Goal: Task Accomplishment & Management: Use online tool/utility

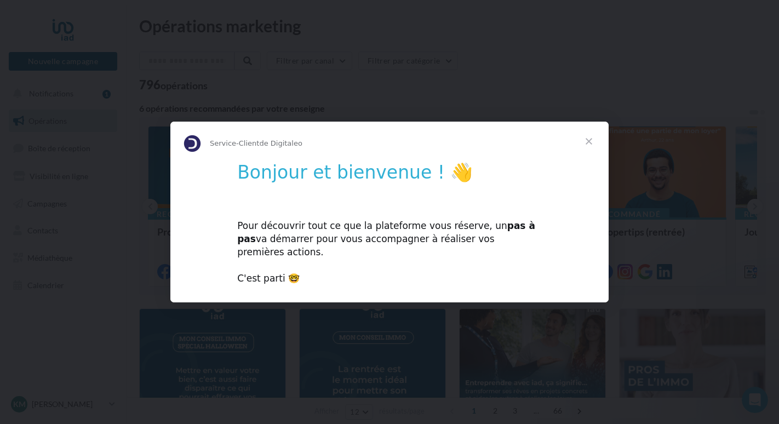
click at [260, 273] on div "Pour découvrir tout ce que la plateforme vous réserve, un pas à pas va démarrer…" at bounding box center [389, 246] width 305 height 78
click at [287, 275] on div "Pour découvrir tout ce que la plateforme vous réserve, un pas à pas va démarrer…" at bounding box center [389, 246] width 305 height 78
click at [590, 144] on span "Fermer" at bounding box center [588, 141] width 39 height 39
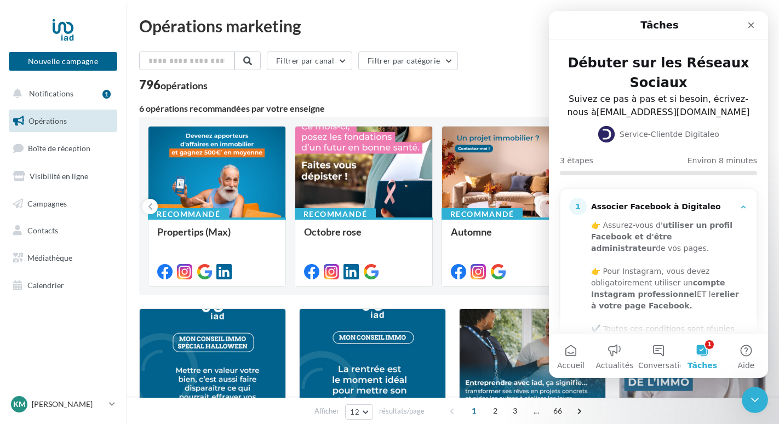
click at [303, 91] on div "796 opérations" at bounding box center [452, 86] width 627 height 14
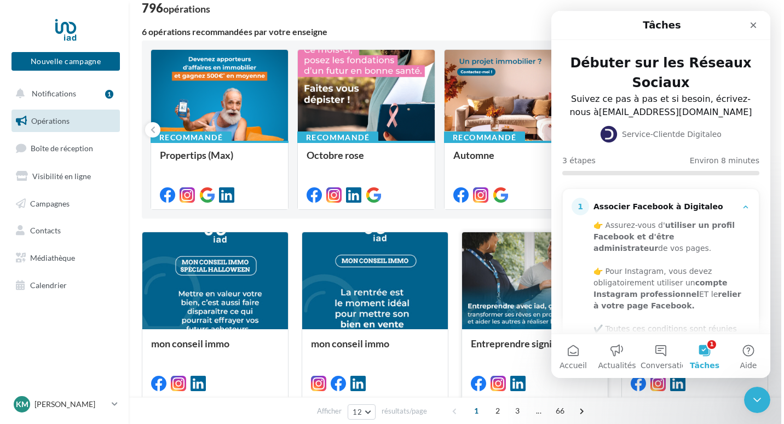
scroll to position [63, 0]
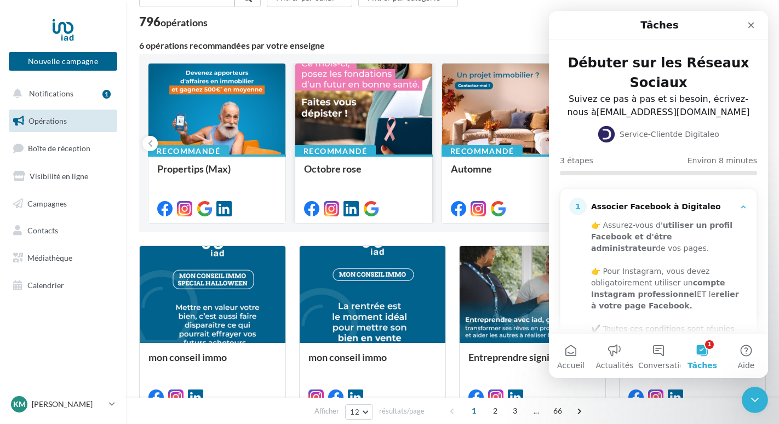
click at [389, 129] on div at bounding box center [363, 110] width 137 height 92
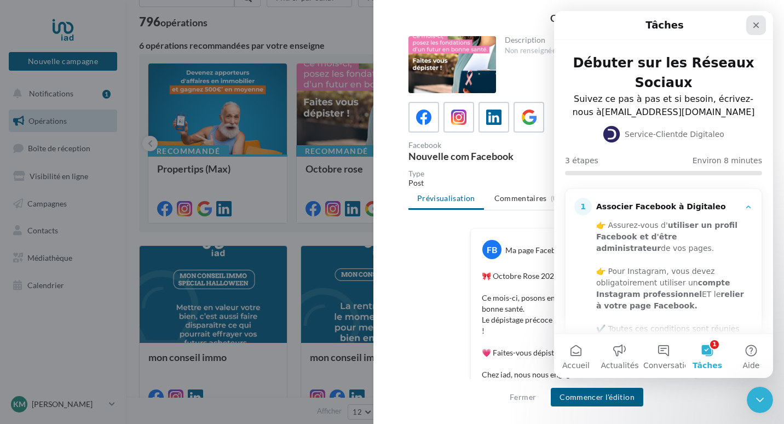
click at [756, 22] on icon "Fermer" at bounding box center [756, 25] width 9 height 9
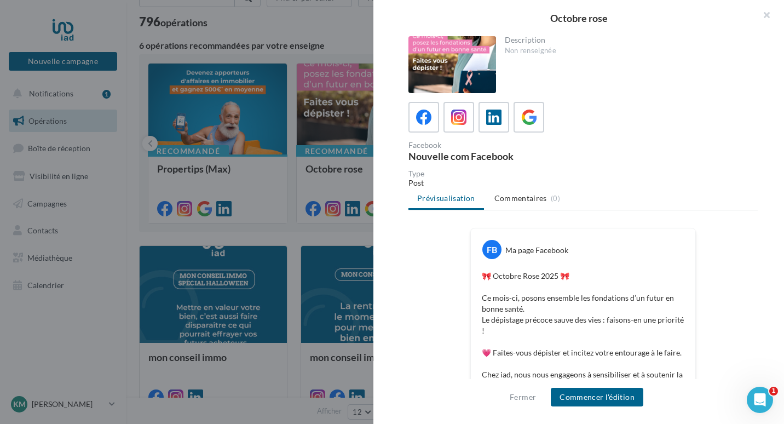
scroll to position [110, 0]
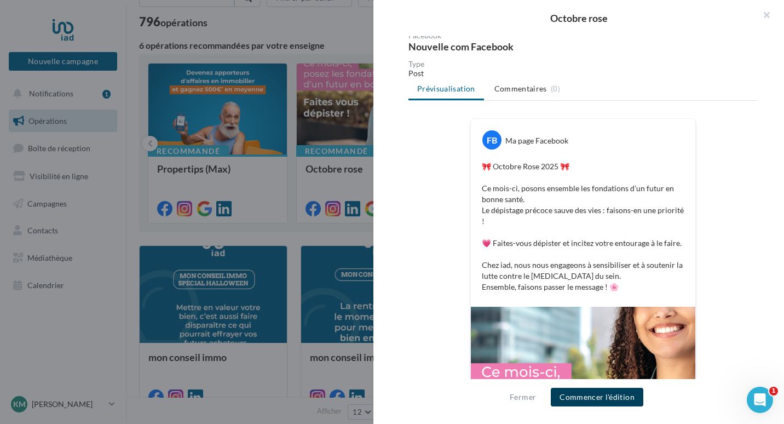
click at [611, 400] on button "Commencer l'édition" at bounding box center [597, 397] width 93 height 19
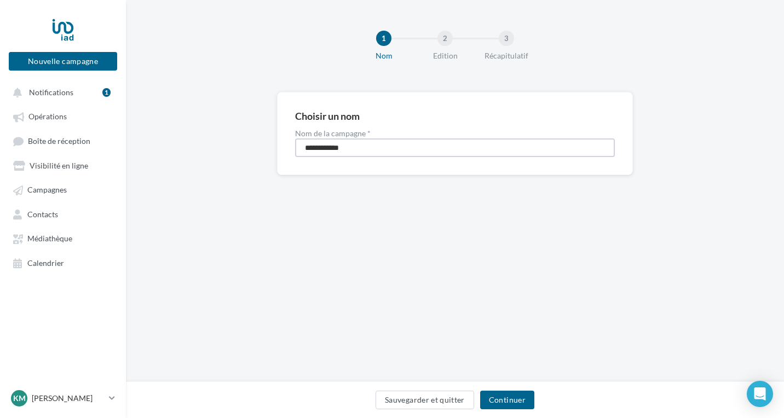
click at [413, 148] on input "**********" at bounding box center [455, 148] width 320 height 19
click at [507, 403] on button "Continuer" at bounding box center [507, 400] width 54 height 19
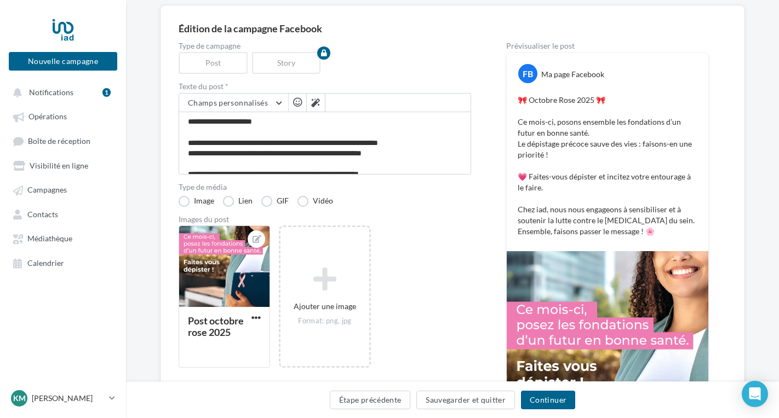
scroll to position [110, 0]
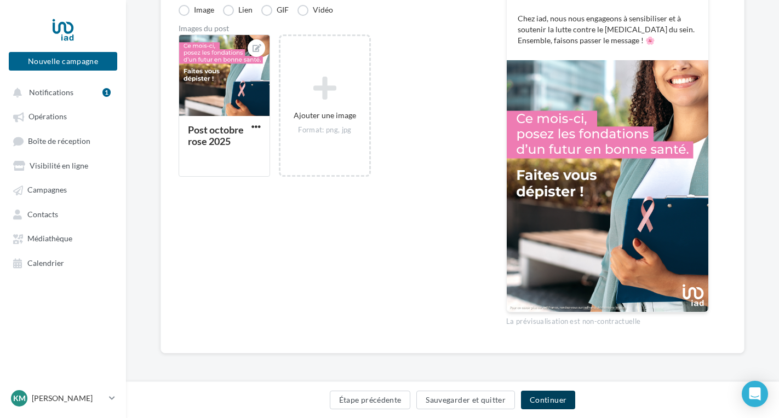
click at [543, 403] on button "Continuer" at bounding box center [548, 400] width 54 height 19
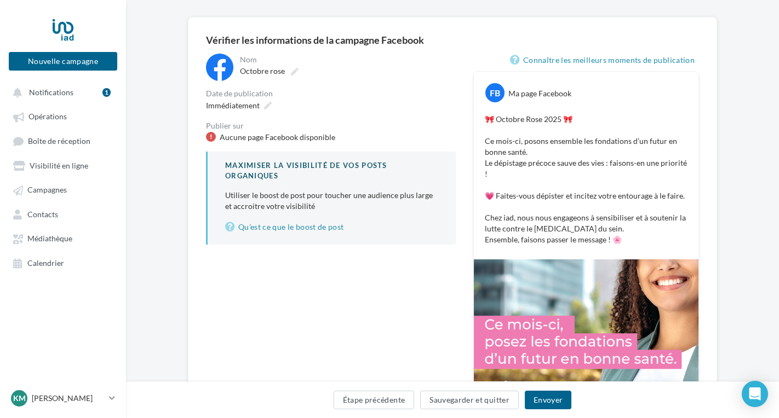
scroll to position [20, 0]
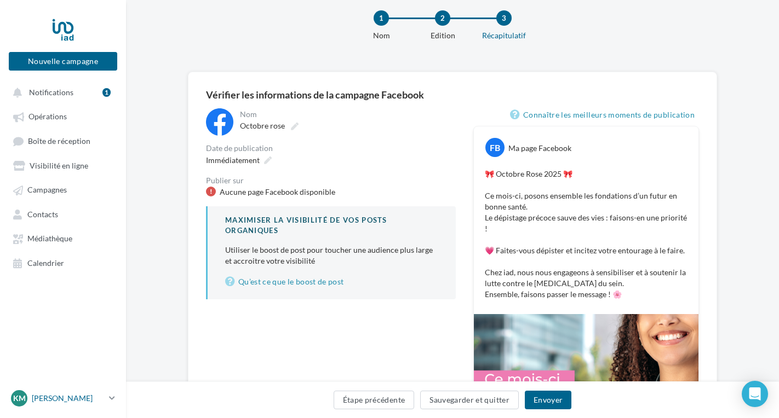
click at [92, 400] on p "[PERSON_NAME]" at bounding box center [68, 398] width 73 height 11
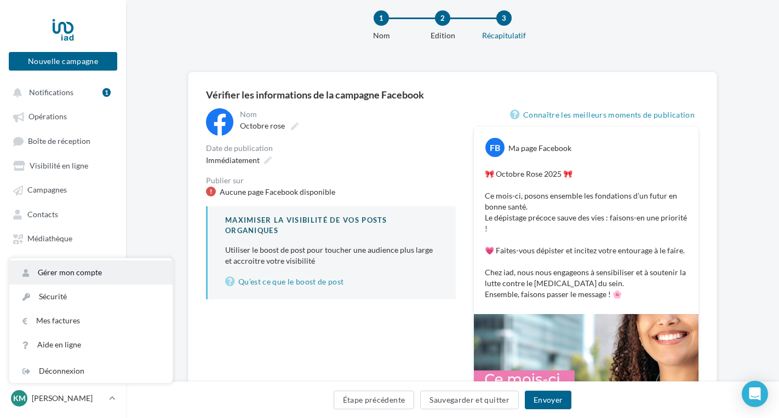
click at [98, 277] on link "Gérer mon compte" at bounding box center [90, 273] width 163 height 24
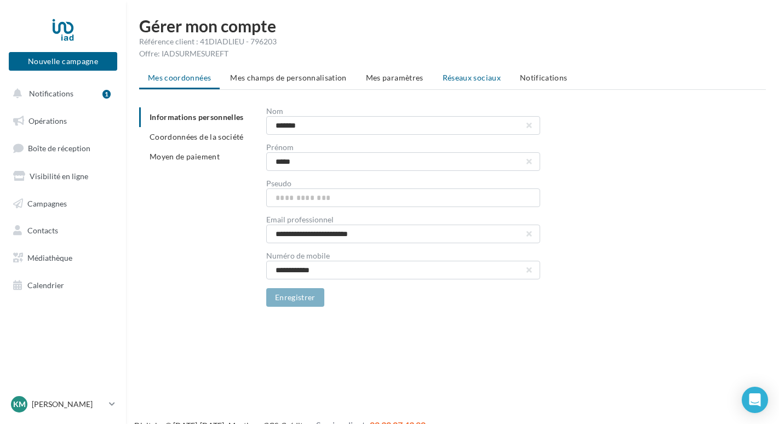
click at [450, 81] on span "Réseaux sociaux" at bounding box center [472, 77] width 58 height 9
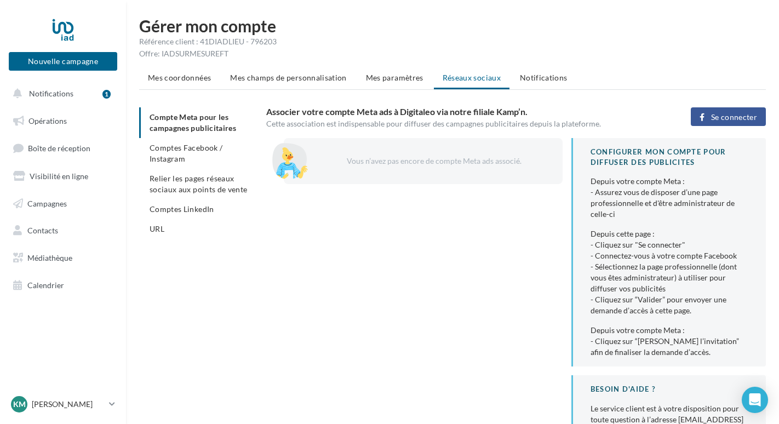
click at [747, 115] on span "Se connecter" at bounding box center [734, 117] width 46 height 9
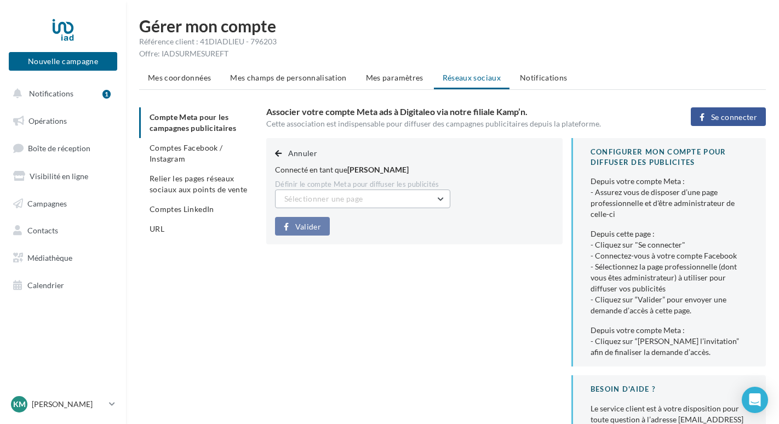
click at [301, 201] on span "Sélectionner une page" at bounding box center [323, 198] width 78 height 9
click at [359, 230] on span "Mahmoud Karim IAD (Admin)" at bounding box center [337, 226] width 90 height 9
click at [312, 230] on span "Valider" at bounding box center [308, 226] width 26 height 9
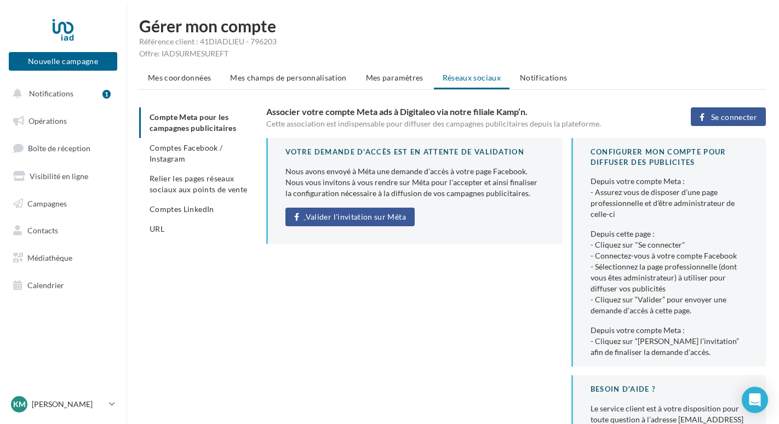
click at [356, 216] on span "Valider l'invitation sur Méta" at bounding box center [356, 217] width 100 height 9
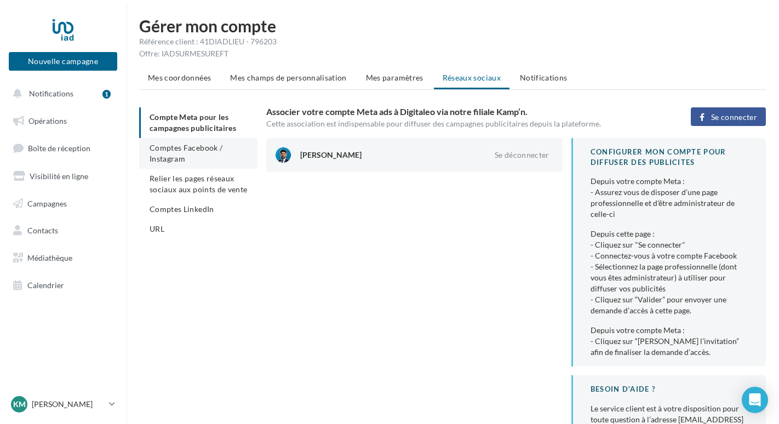
click at [188, 153] on li "Comptes Facebook / Instagram" at bounding box center [198, 153] width 118 height 31
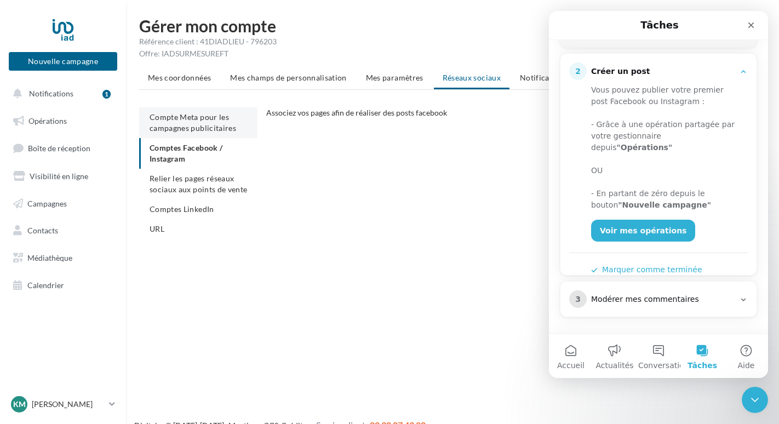
scroll to position [177, 0]
click at [186, 126] on span "Compte Meta pour les campagnes publicitaires" at bounding box center [193, 122] width 87 height 20
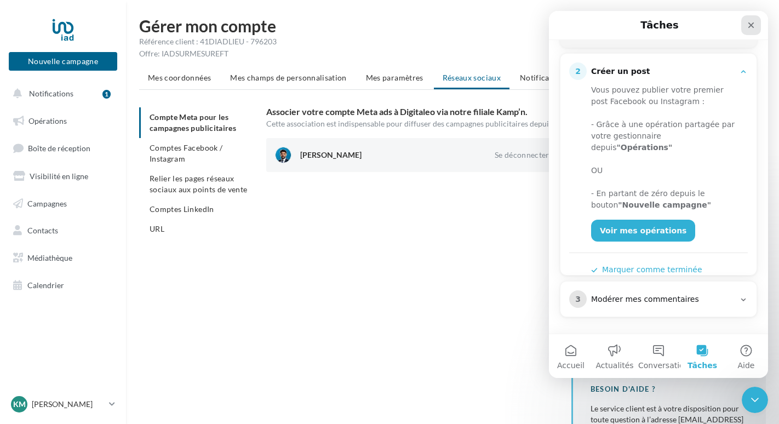
click at [753, 24] on icon "Fermer" at bounding box center [751, 25] width 9 height 9
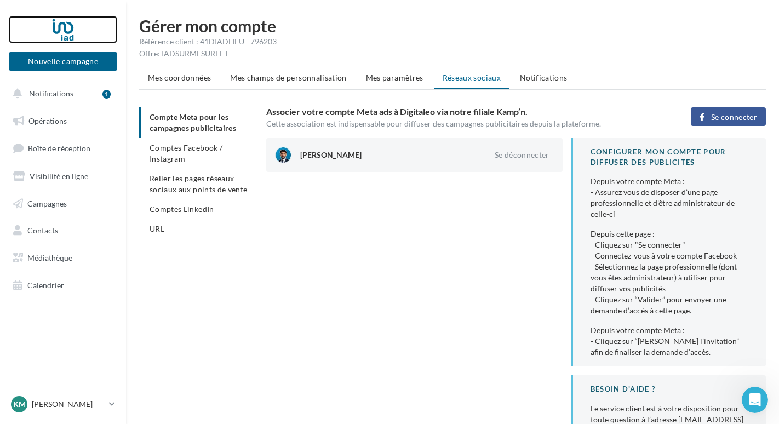
click at [63, 33] on div at bounding box center [63, 29] width 88 height 27
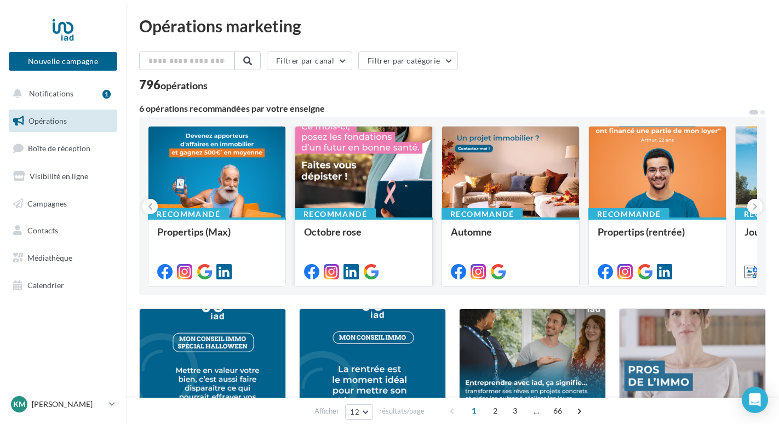
click at [362, 179] on div at bounding box center [363, 173] width 137 height 92
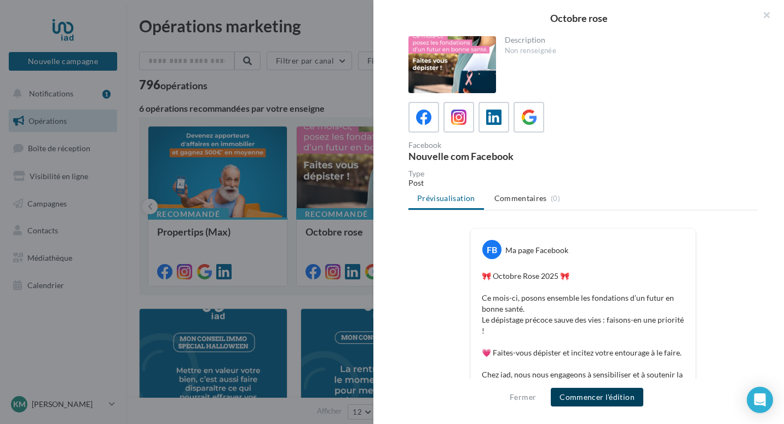
click at [592, 400] on button "Commencer l'édition" at bounding box center [597, 397] width 93 height 19
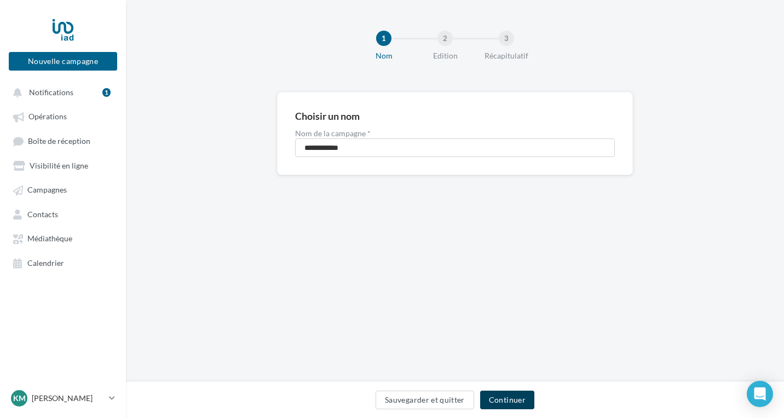
click at [514, 405] on button "Continuer" at bounding box center [507, 400] width 54 height 19
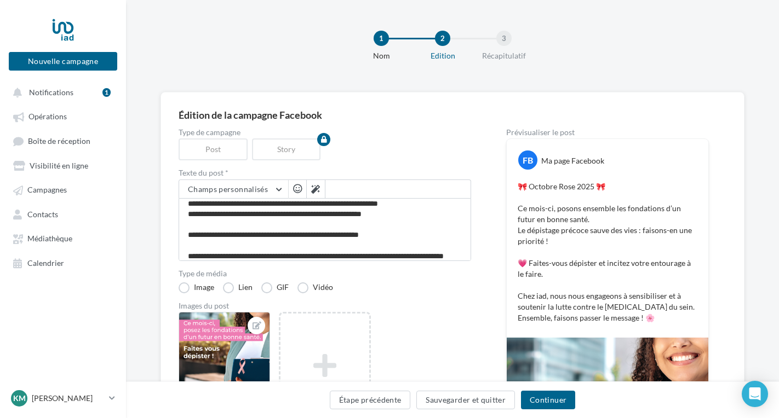
scroll to position [52, 0]
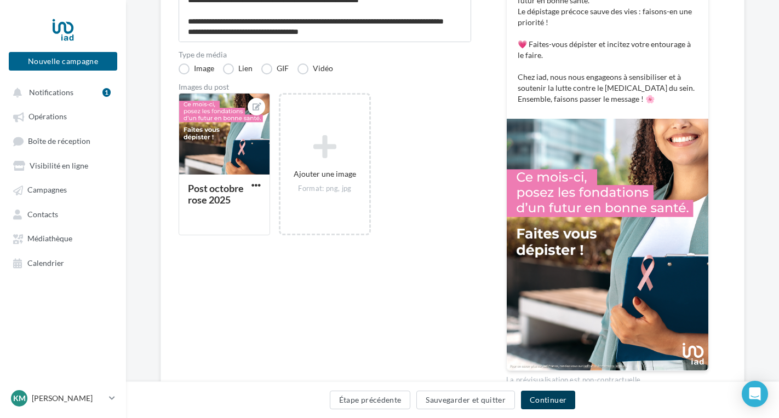
click at [545, 395] on button "Continuer" at bounding box center [548, 400] width 54 height 19
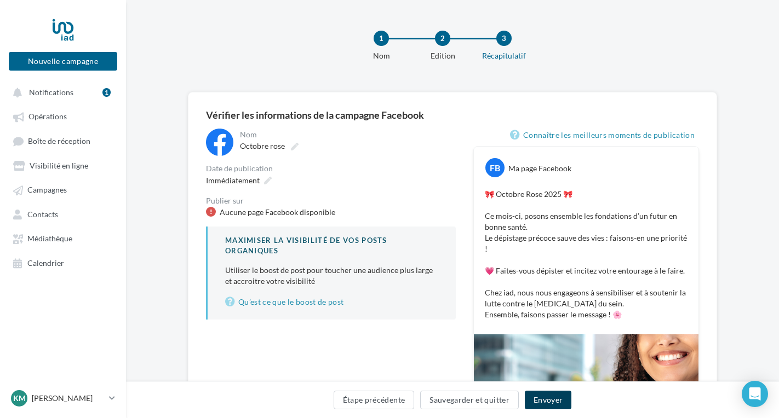
click at [553, 400] on button "Envoyer" at bounding box center [548, 400] width 47 height 19
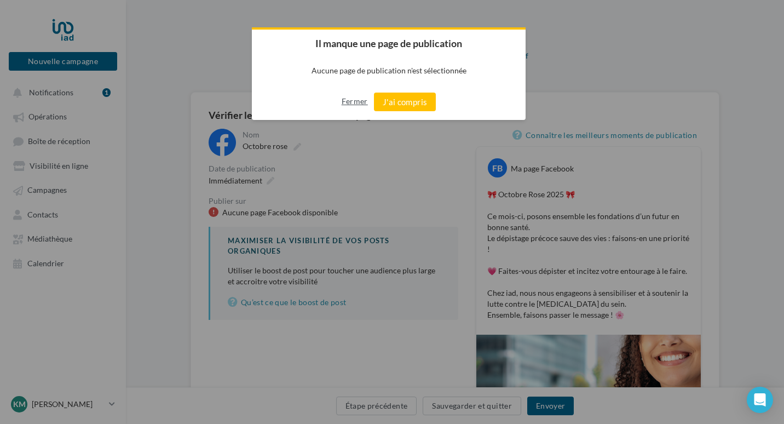
click at [350, 104] on button "Fermer" at bounding box center [355, 102] width 26 height 18
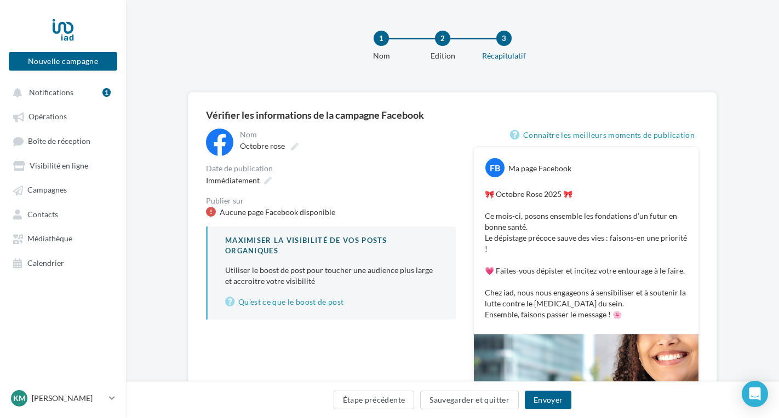
click at [266, 220] on div "**********" at bounding box center [331, 224] width 250 height 191
click at [209, 209] on div at bounding box center [211, 212] width 10 height 10
click at [60, 398] on div "KM Karim MAHMOUD [EMAIL_ADDRESS][DOMAIN_NAME]" at bounding box center [58, 399] width 94 height 16
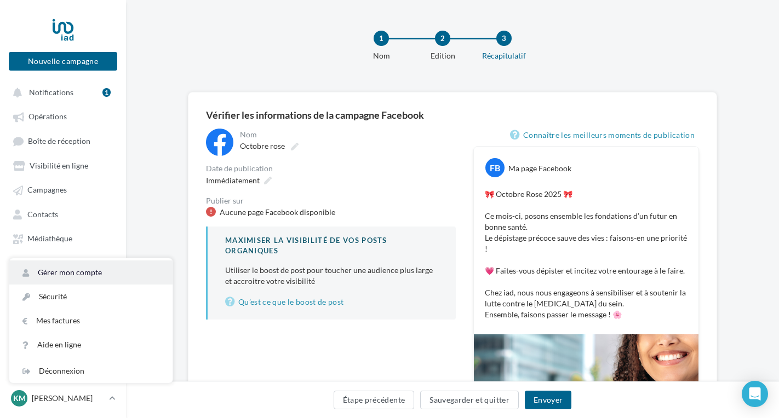
click at [88, 280] on link "Gérer mon compte" at bounding box center [90, 273] width 163 height 24
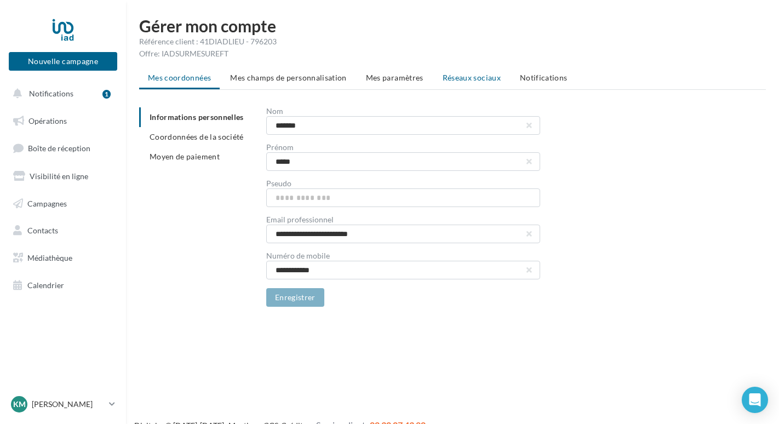
click at [460, 80] on span "Réseaux sociaux" at bounding box center [472, 77] width 58 height 9
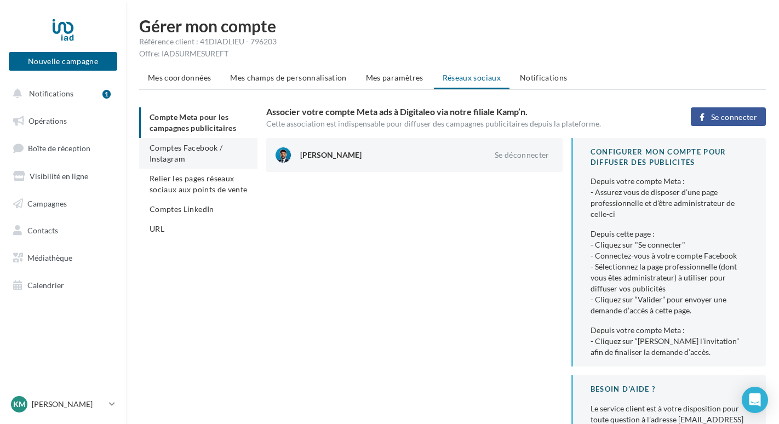
click at [162, 163] on span "Comptes Facebook / Instagram" at bounding box center [186, 153] width 73 height 20
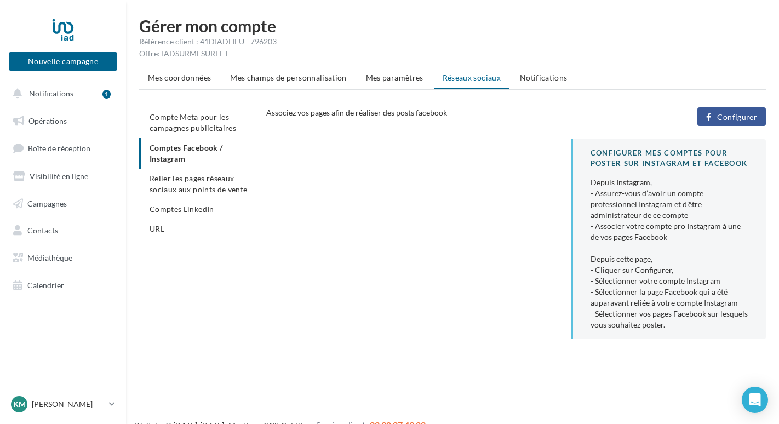
click at [735, 117] on span "Configurer" at bounding box center [737, 117] width 40 height 9
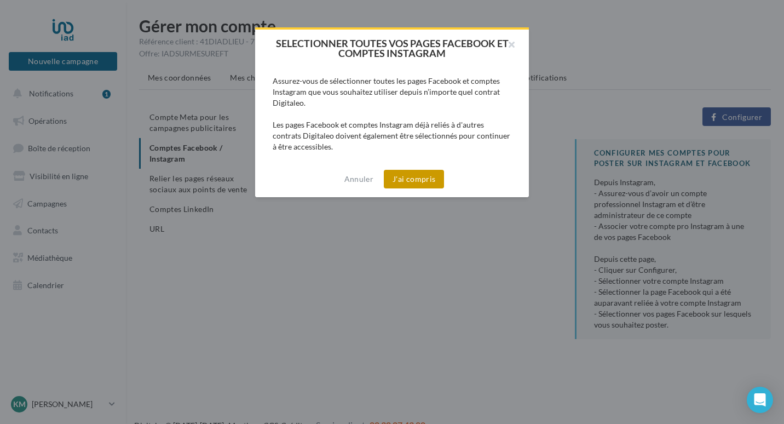
click at [425, 185] on button "J'ai compris" at bounding box center [414, 179] width 60 height 19
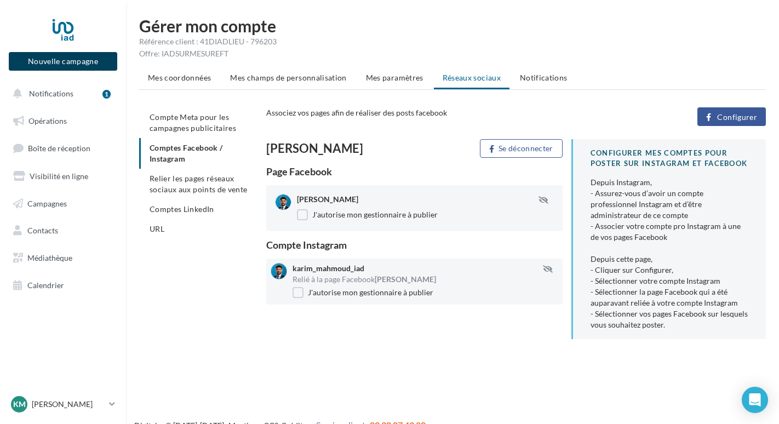
click at [62, 64] on button "Nouvelle campagne" at bounding box center [63, 61] width 108 height 19
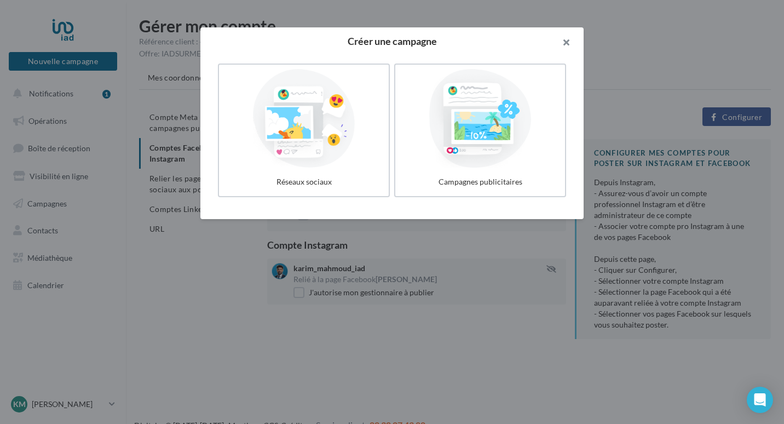
click at [571, 40] on button "button" at bounding box center [562, 43] width 44 height 33
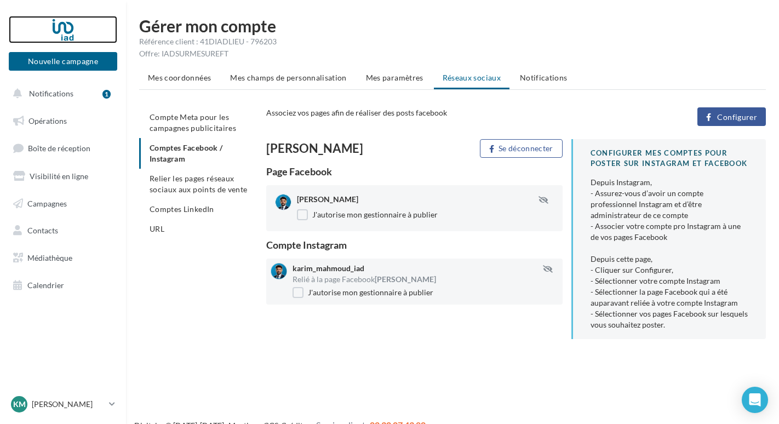
click at [56, 28] on div at bounding box center [63, 29] width 88 height 27
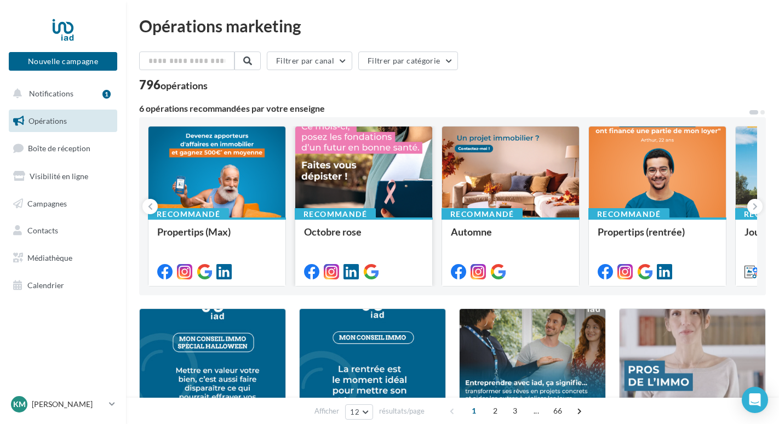
click at [381, 147] on div at bounding box center [363, 173] width 137 height 92
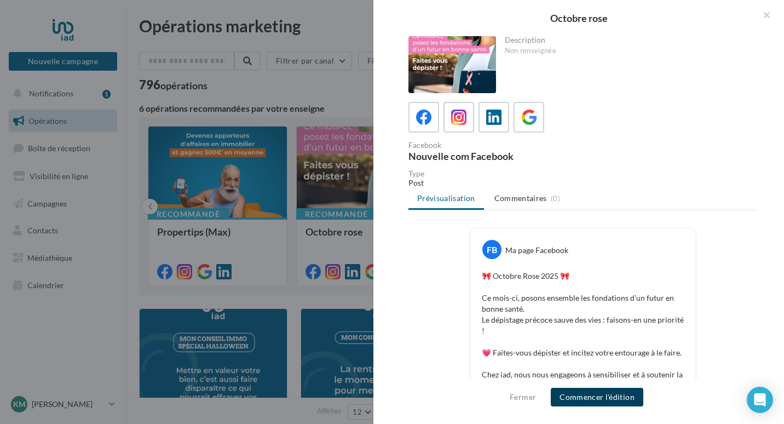
click at [618, 395] on button "Commencer l'édition" at bounding box center [597, 397] width 93 height 19
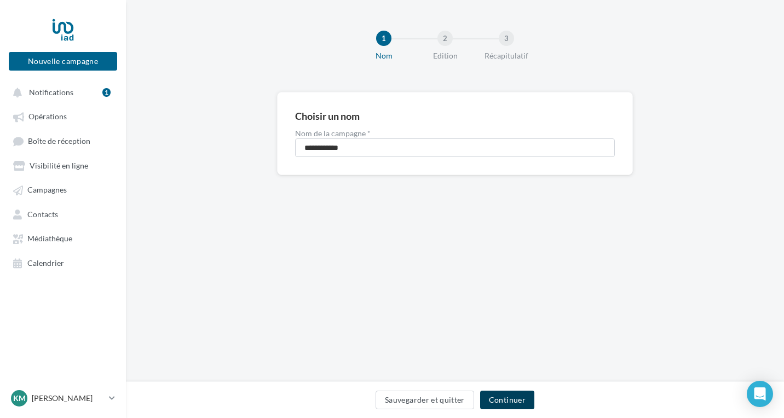
click at [502, 409] on button "Continuer" at bounding box center [507, 400] width 54 height 19
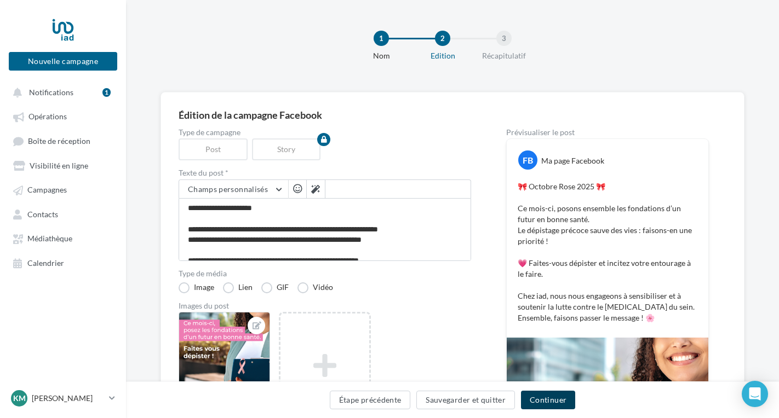
click at [539, 401] on button "Continuer" at bounding box center [548, 400] width 54 height 19
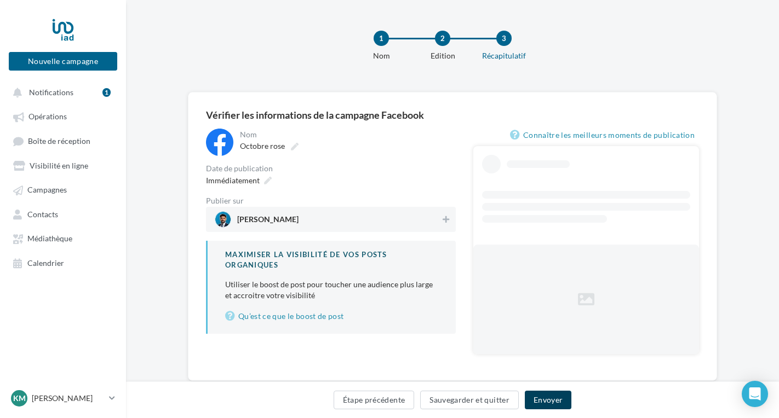
click at [539, 401] on button "Envoyer" at bounding box center [548, 400] width 47 height 19
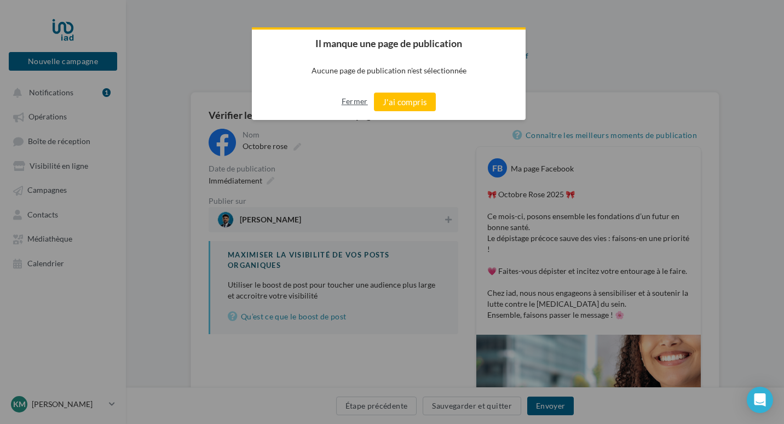
click at [343, 102] on button "Fermer" at bounding box center [355, 102] width 26 height 18
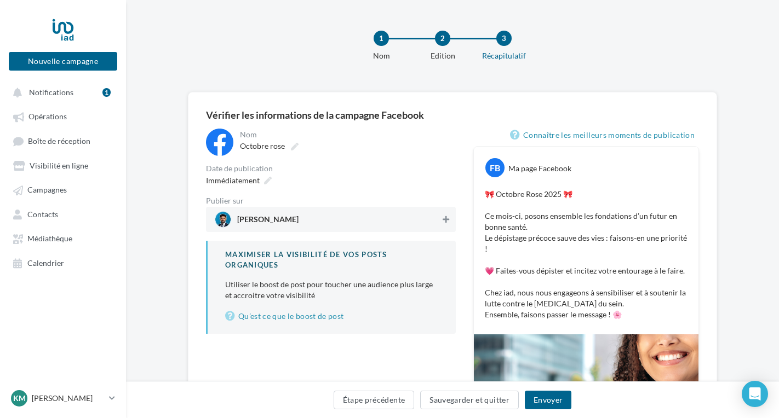
click at [448, 222] on icon at bounding box center [446, 220] width 7 height 8
click at [547, 401] on button "Envoyer" at bounding box center [548, 400] width 47 height 19
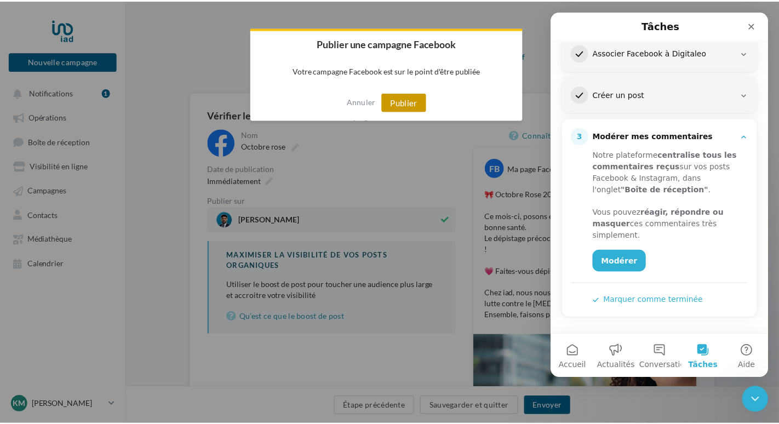
scroll to position [154, 0]
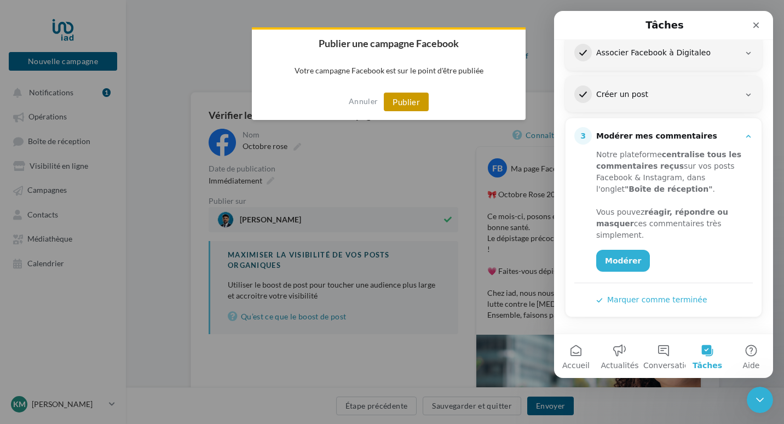
click at [400, 99] on button "Publier" at bounding box center [406, 102] width 45 height 19
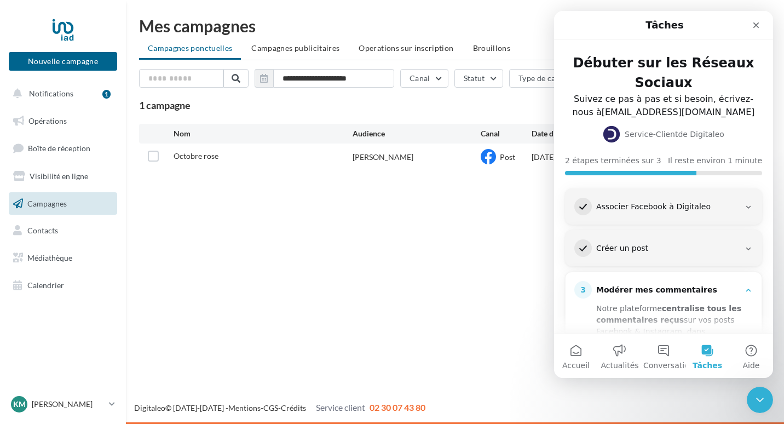
click at [315, 241] on div "Nouvelle campagne Nouvelle campagne Notifications 1 Opérations Boîte de récepti…" at bounding box center [392, 212] width 784 height 424
click at [759, 25] on icon "Fermer" at bounding box center [756, 25] width 9 height 9
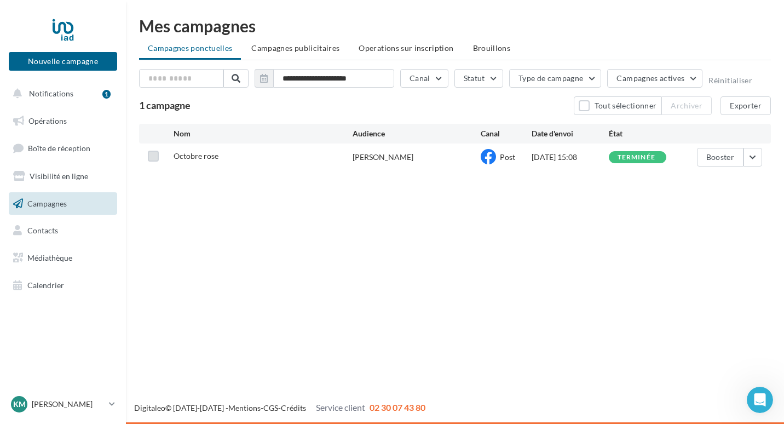
click at [150, 160] on label at bounding box center [153, 156] width 11 height 11
click at [753, 158] on button "button" at bounding box center [753, 157] width 19 height 19
click at [614, 219] on div "Nouvelle campagne Nouvelle campagne Notifications 1 Opérations Boîte de récepti…" at bounding box center [392, 212] width 784 height 424
click at [159, 159] on div at bounding box center [161, 158] width 26 height 14
click at [154, 156] on icon at bounding box center [154, 156] width 8 height 8
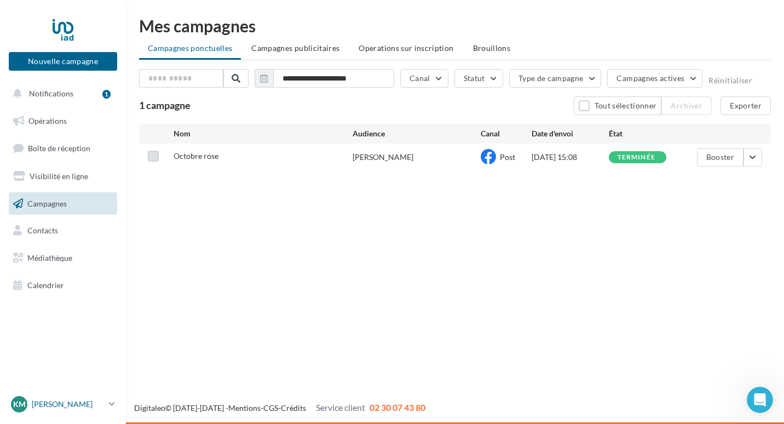
click at [67, 397] on div "KM Karim MAHMOUD [EMAIL_ADDRESS][DOMAIN_NAME]" at bounding box center [58, 404] width 94 height 16
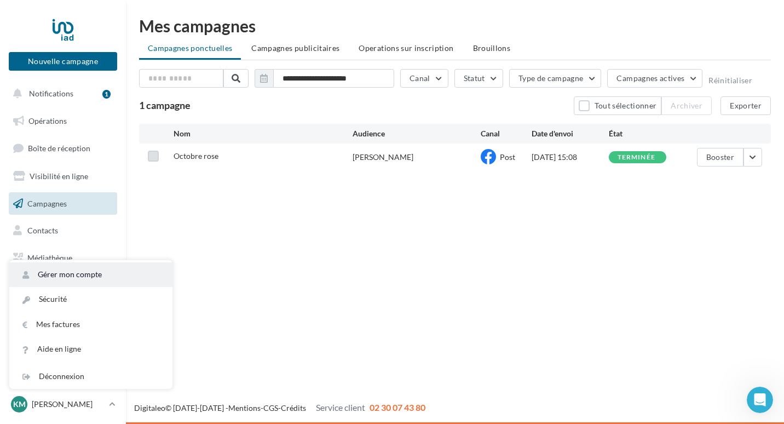
click at [100, 273] on link "Gérer mon compte" at bounding box center [90, 274] width 163 height 25
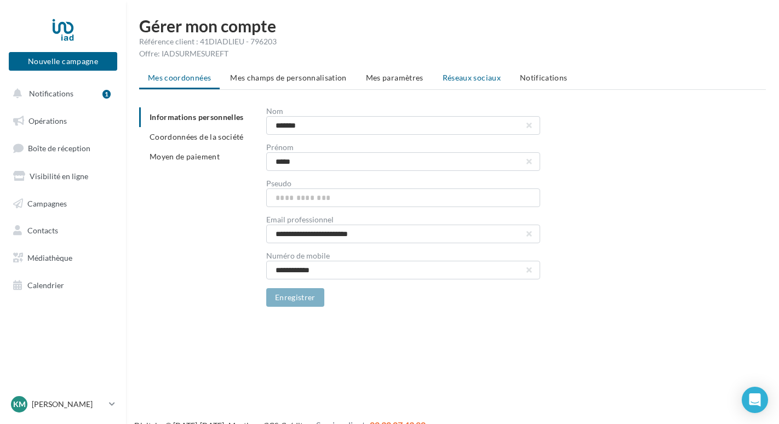
click at [482, 79] on span "Réseaux sociaux" at bounding box center [472, 77] width 58 height 9
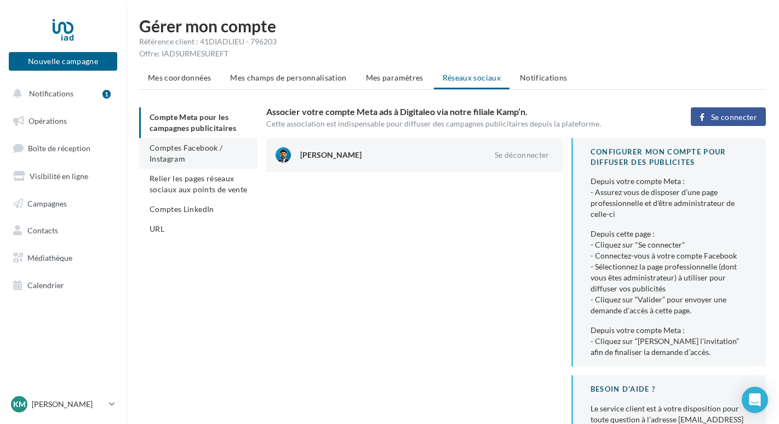
click at [203, 146] on span "Comptes Facebook / Instagram" at bounding box center [186, 153] width 73 height 20
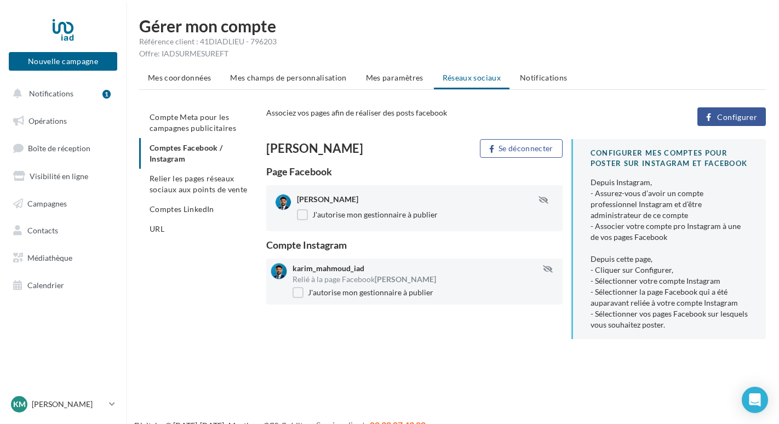
click at [202, 191] on span "Relier les pages réseaux sociaux aux points de vente" at bounding box center [198, 184] width 97 height 20
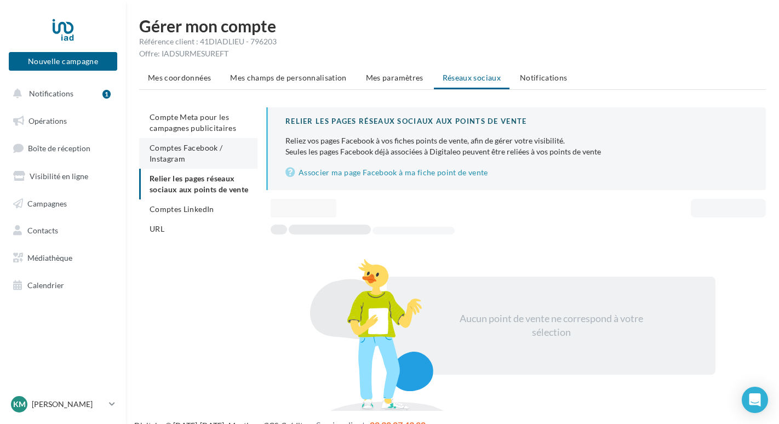
click at [197, 159] on li "Comptes Facebook / Instagram" at bounding box center [198, 153] width 118 height 31
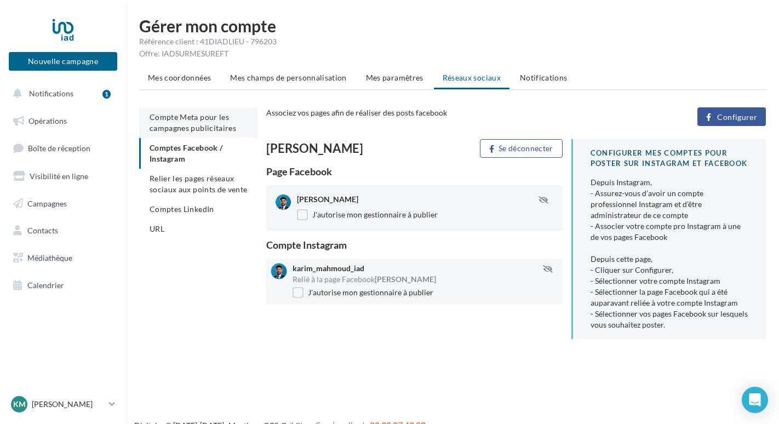
click at [215, 118] on span "Compte Meta pour les campagnes publicitaires" at bounding box center [193, 122] width 87 height 20
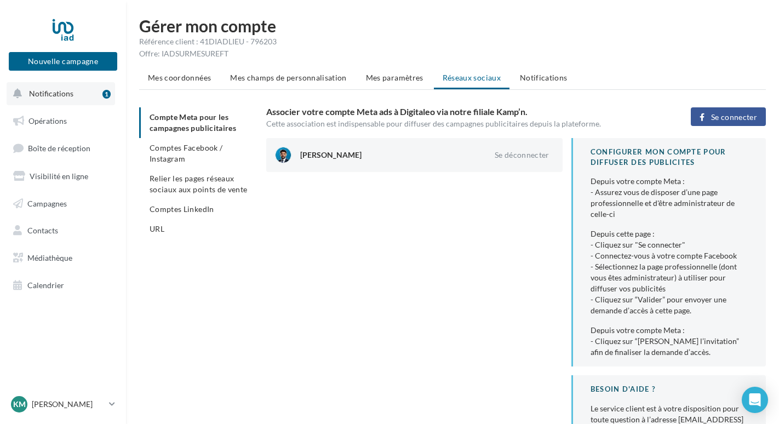
click at [61, 95] on span "Notifications" at bounding box center [51, 93] width 44 height 9
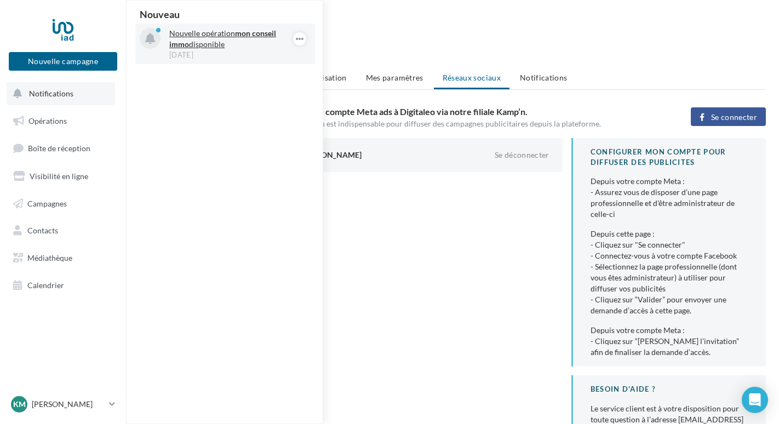
click at [203, 46] on p "Nouvelle opération mon conseil immo disponible" at bounding box center [232, 39] width 127 height 22
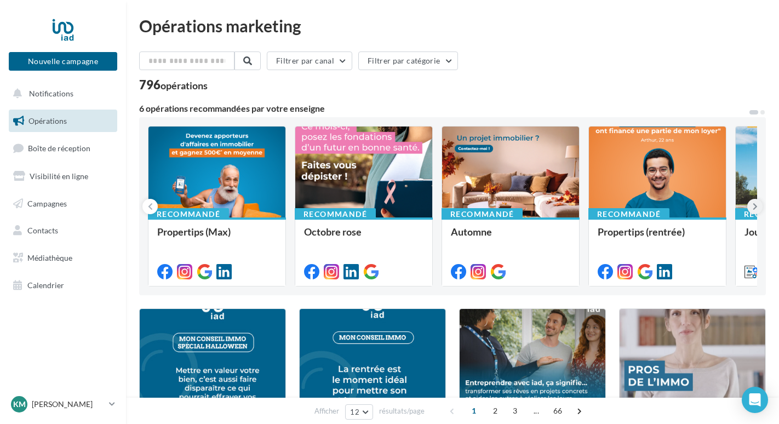
click at [756, 207] on icon at bounding box center [755, 206] width 5 height 11
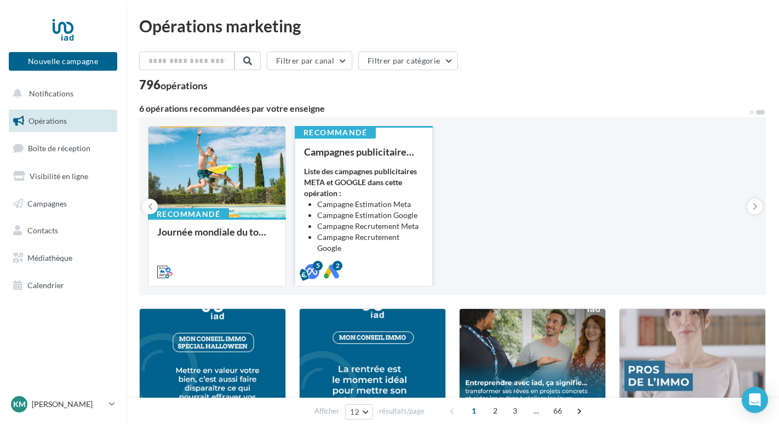
click at [401, 163] on div "Campagnes publicitaires - Estimation & Développement d'équipe Liste des campagn…" at bounding box center [363, 211] width 119 height 130
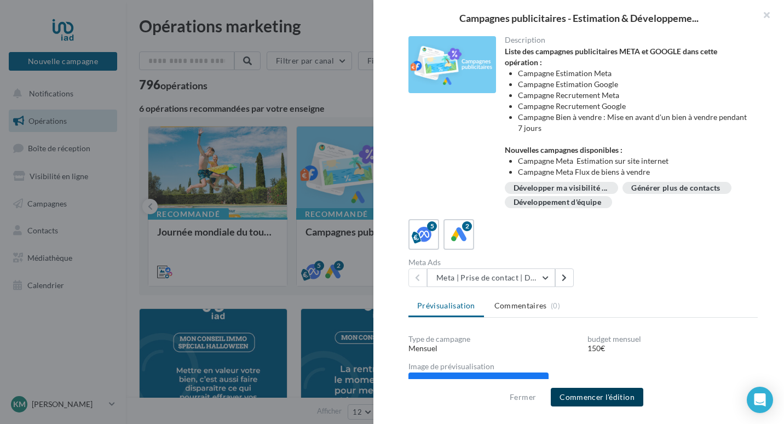
click at [598, 398] on button "Commencer l'édition" at bounding box center [597, 397] width 93 height 19
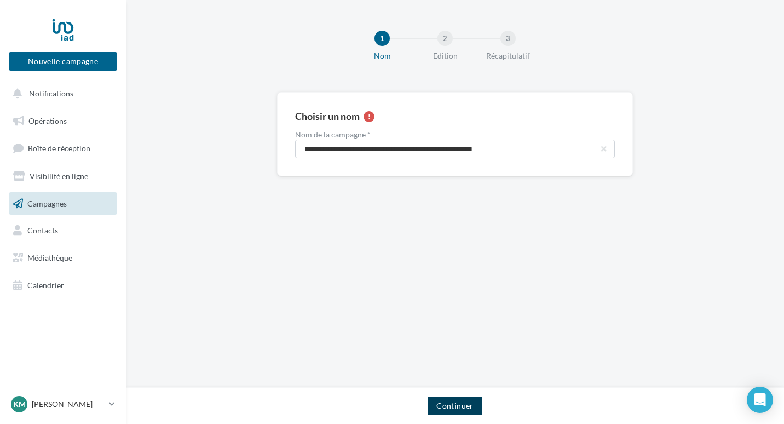
click at [473, 404] on button "Continuer" at bounding box center [455, 406] width 54 height 19
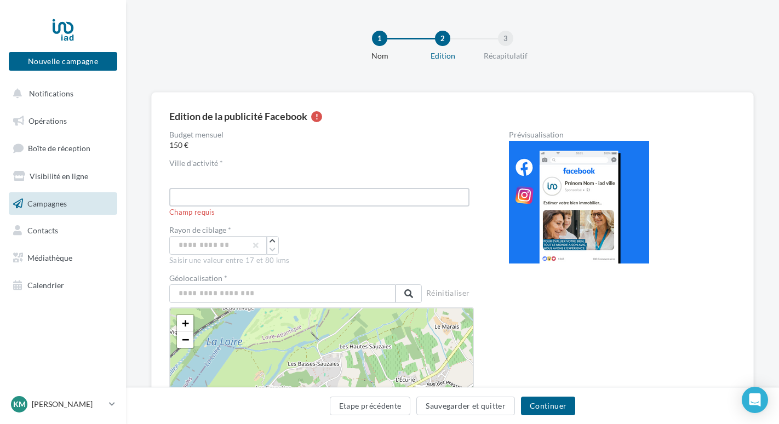
click at [301, 193] on input "text" at bounding box center [319, 197] width 300 height 19
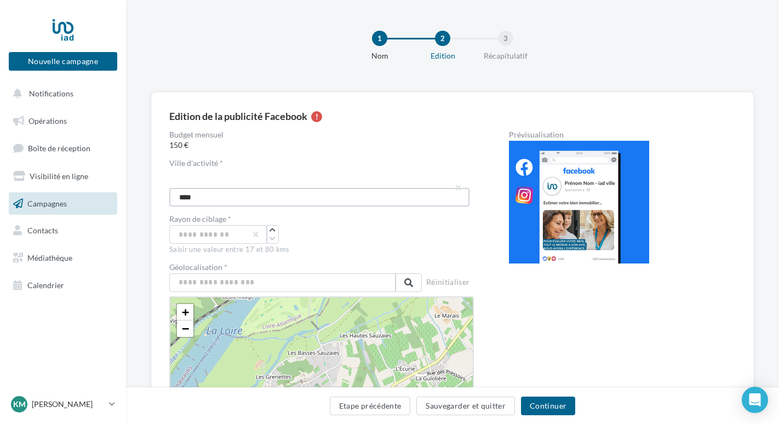
type input "****"
click at [236, 232] on input "**" at bounding box center [217, 234] width 97 height 19
drag, startPoint x: 235, startPoint y: 232, endPoint x: 156, endPoint y: 226, distance: 79.1
click at [156, 226] on div "Edition de la publicité Facebook Budget mensuel 150 € Ville d'activité * Sète *…" at bounding box center [452, 339] width 602 height 494
type input "**"
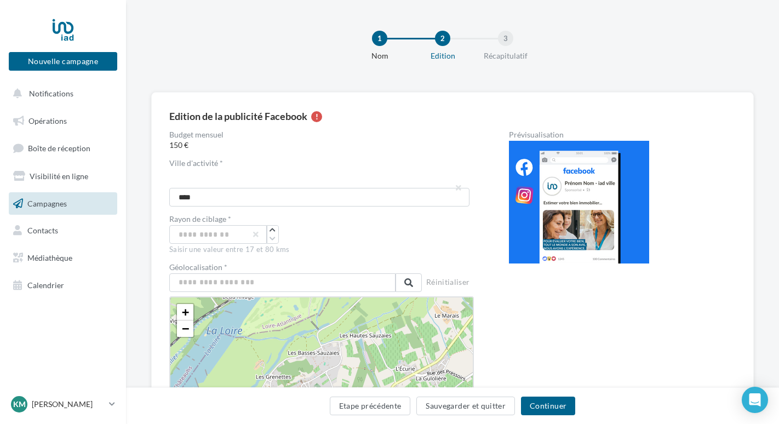
click at [338, 250] on div "Saisir une valeur entre 17 et 80 kms" at bounding box center [321, 250] width 305 height 10
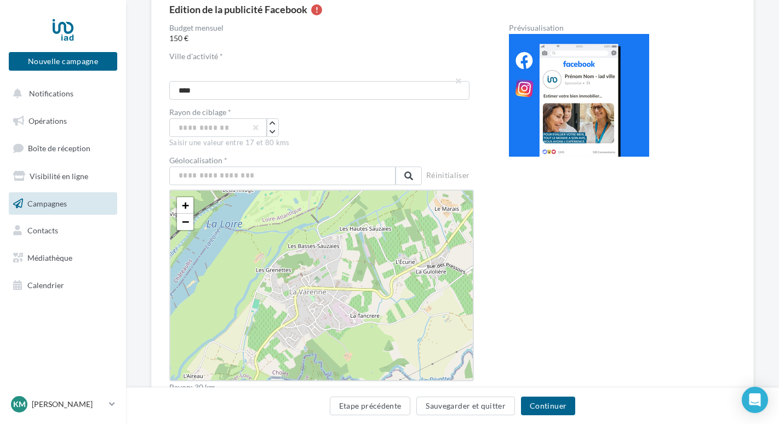
scroll to position [110, 0]
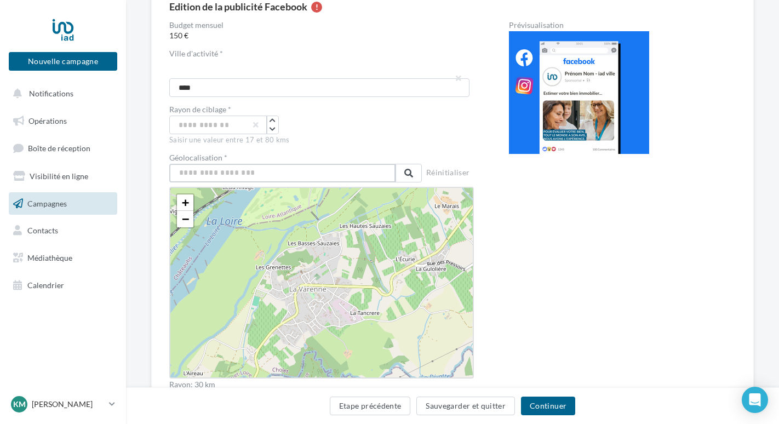
click at [278, 180] on input "text" at bounding box center [282, 173] width 226 height 19
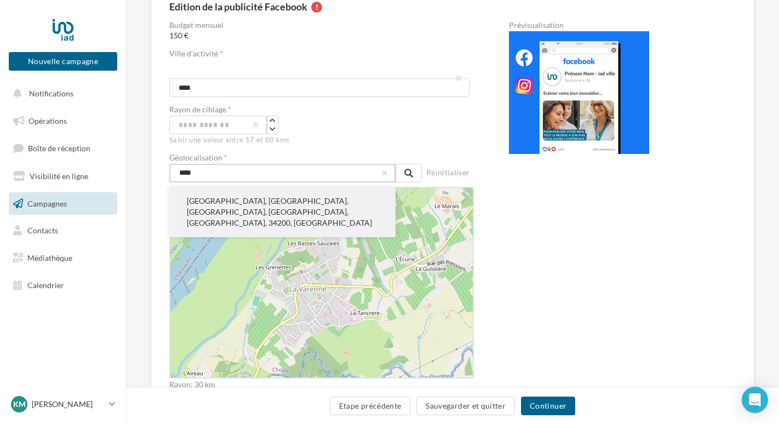
type input "****"
click at [257, 204] on button "Sète, Montpellier, Hérault, Occitanie, France métropolitaine, 34200, France" at bounding box center [282, 212] width 226 height 50
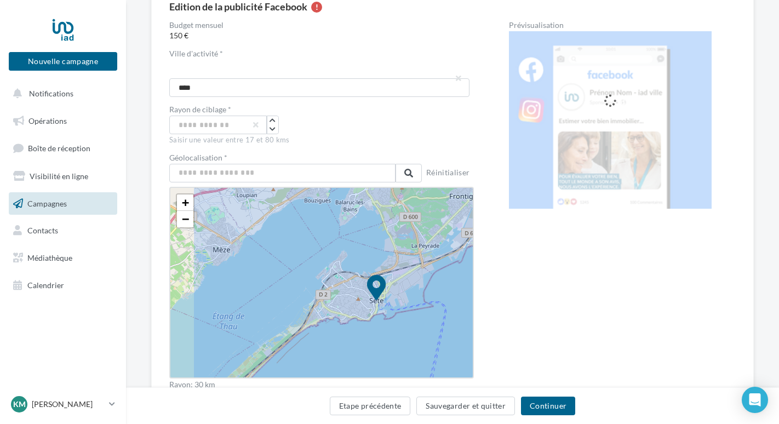
drag, startPoint x: 305, startPoint y: 286, endPoint x: 359, endPoint y: 300, distance: 55.4
click at [359, 300] on icon at bounding box center [376, 298] width 1185 height 1185
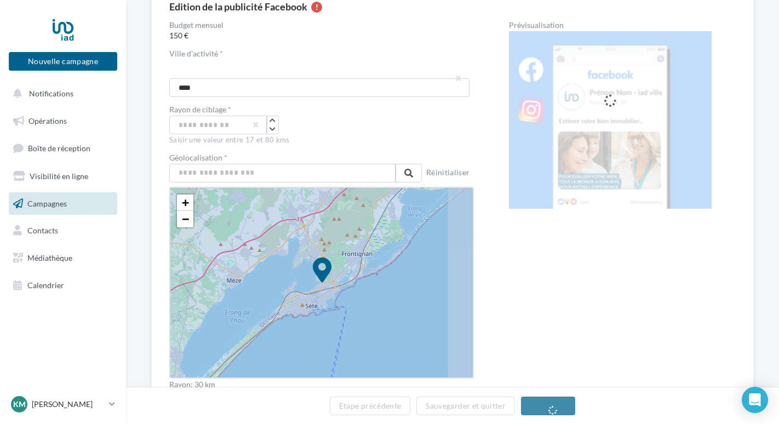
drag, startPoint x: 359, startPoint y: 300, endPoint x: 336, endPoint y: 297, distance: 22.6
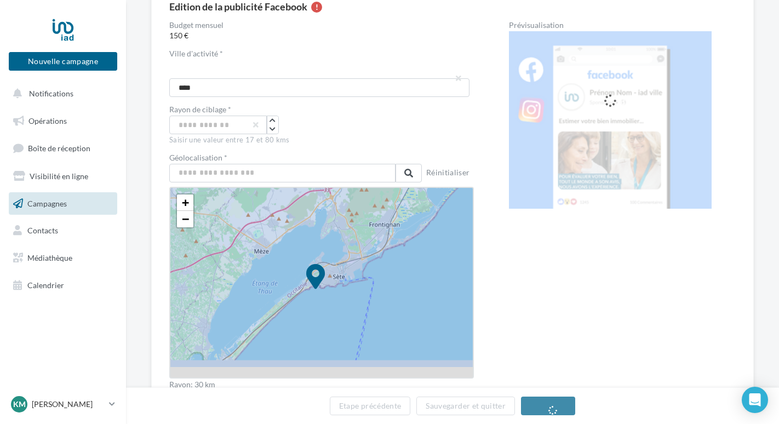
drag, startPoint x: 324, startPoint y: 274, endPoint x: 288, endPoint y: 302, distance: 45.7
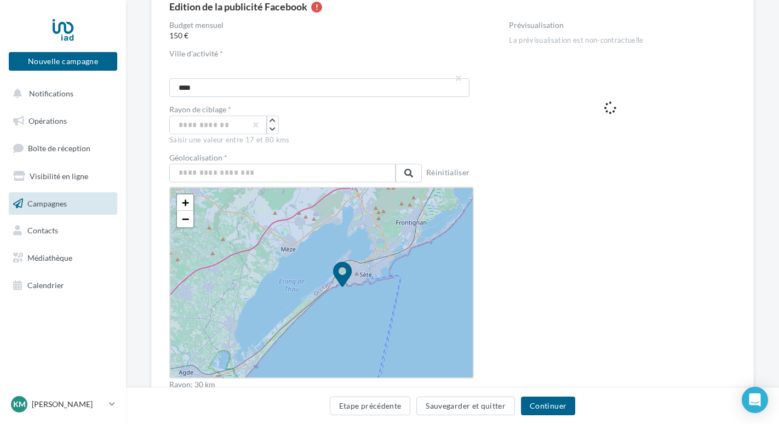
drag, startPoint x: 351, startPoint y: 262, endPoint x: 371, endPoint y: 266, distance: 21.3
click at [371, 266] on icon at bounding box center [342, 286] width 593 height 593
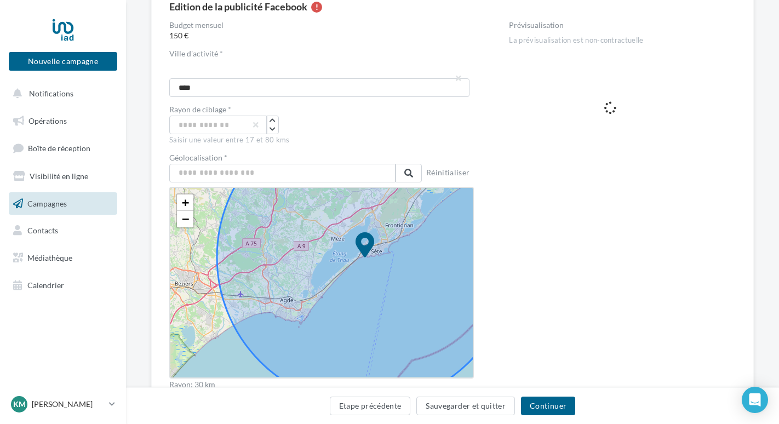
drag, startPoint x: 387, startPoint y: 262, endPoint x: 394, endPoint y: 243, distance: 20.4
click at [394, 243] on icon at bounding box center [365, 257] width 296 height 296
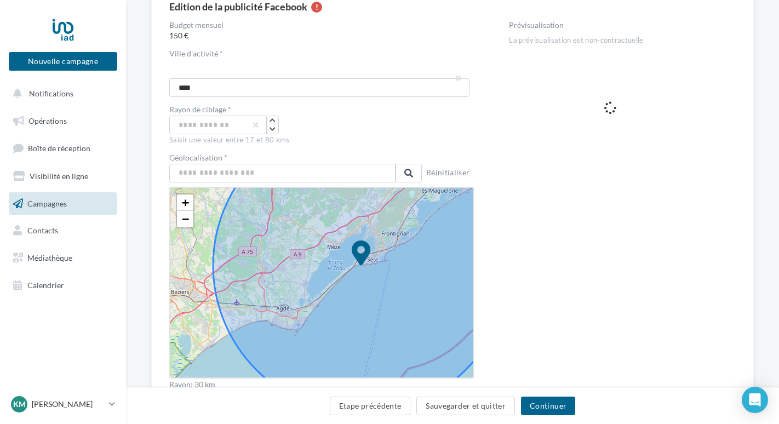
drag, startPoint x: 394, startPoint y: 243, endPoint x: 390, endPoint y: 251, distance: 9.1
click at [390, 251] on icon at bounding box center [361, 265] width 296 height 296
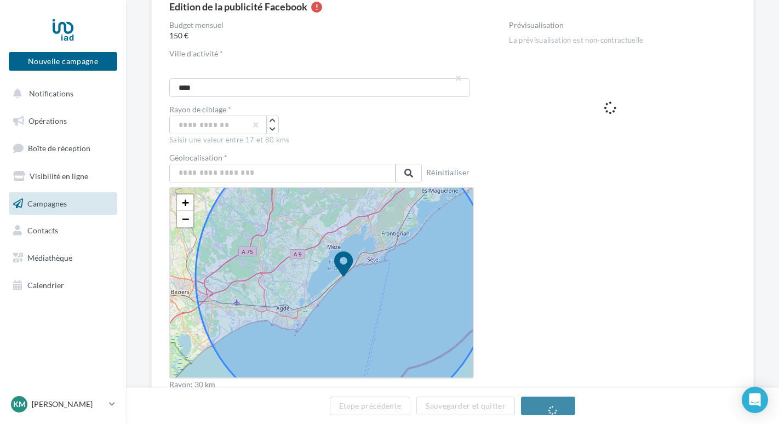
drag, startPoint x: 362, startPoint y: 255, endPoint x: 345, endPoint y: 266, distance: 20.7
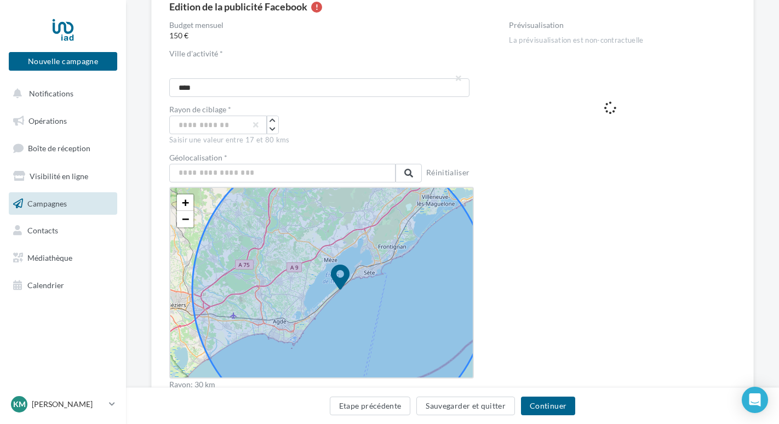
drag, startPoint x: 409, startPoint y: 240, endPoint x: 427, endPoint y: 248, distance: 19.4
click at [427, 248] on icon at bounding box center [340, 289] width 296 height 296
drag, startPoint x: 346, startPoint y: 270, endPoint x: 370, endPoint y: 255, distance: 28.3
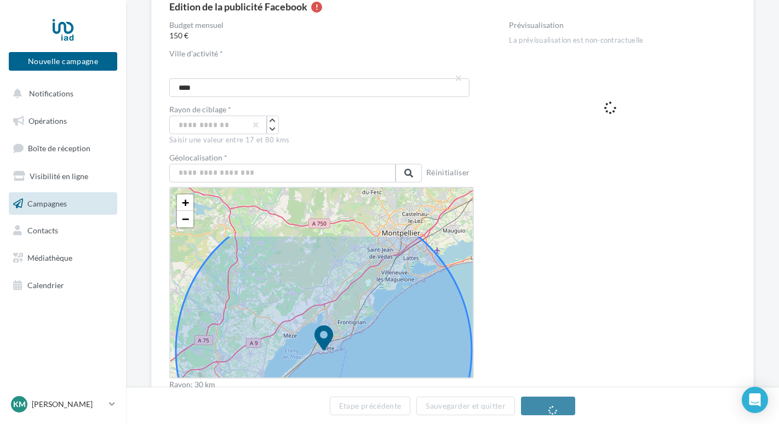
drag, startPoint x: 378, startPoint y: 244, endPoint x: 380, endPoint y: 312, distance: 67.9
click at [380, 312] on icon at bounding box center [324, 350] width 296 height 296
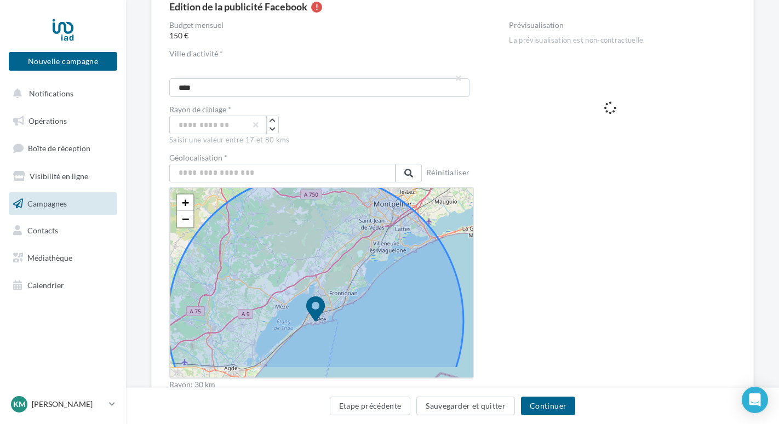
drag, startPoint x: 380, startPoint y: 312, endPoint x: 371, endPoint y: 283, distance: 30.3
click at [371, 283] on icon at bounding box center [316, 321] width 296 height 296
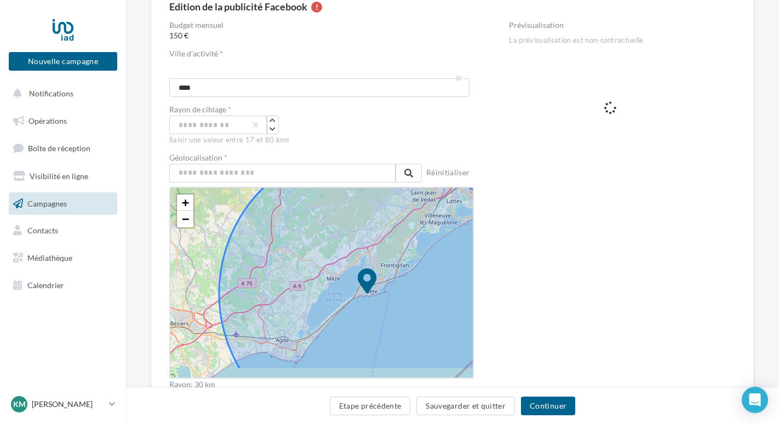
drag, startPoint x: 368, startPoint y: 283, endPoint x: 420, endPoint y: 255, distance: 59.1
click at [420, 255] on icon at bounding box center [367, 293] width 296 height 296
click at [566, 399] on button "Continuer" at bounding box center [548, 406] width 54 height 19
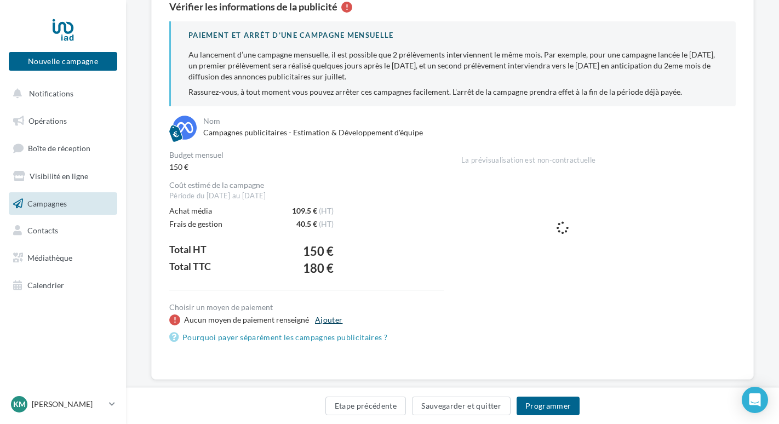
click at [327, 322] on button "Ajouter" at bounding box center [329, 319] width 36 height 13
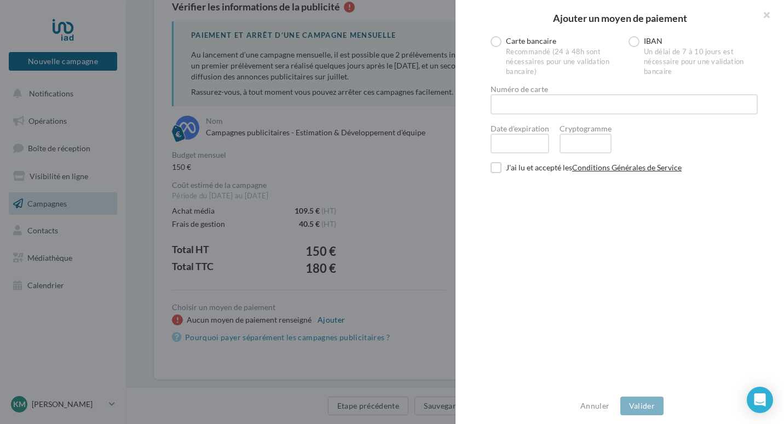
click at [549, 110] on div at bounding box center [624, 104] width 267 height 20
click at [765, 10] on button "button" at bounding box center [762, 16] width 44 height 33
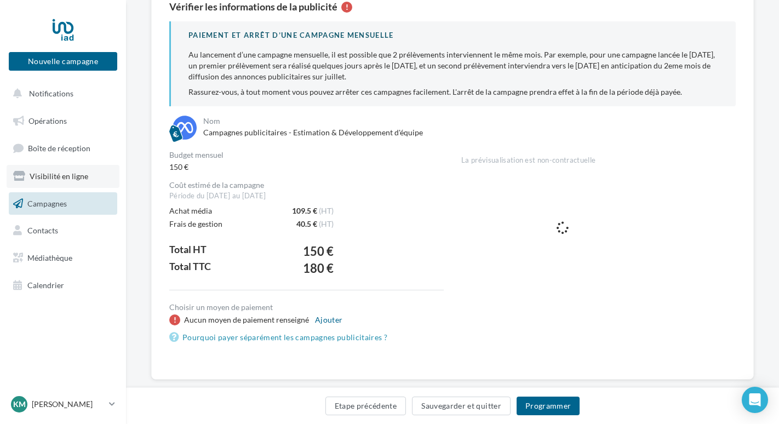
click at [77, 177] on span "Visibilité en ligne" at bounding box center [59, 175] width 59 height 9
